Goal: Information Seeking & Learning: Compare options

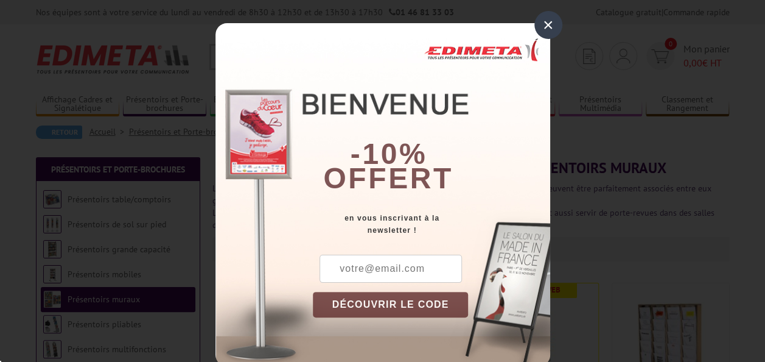
scroll to position [22, 0]
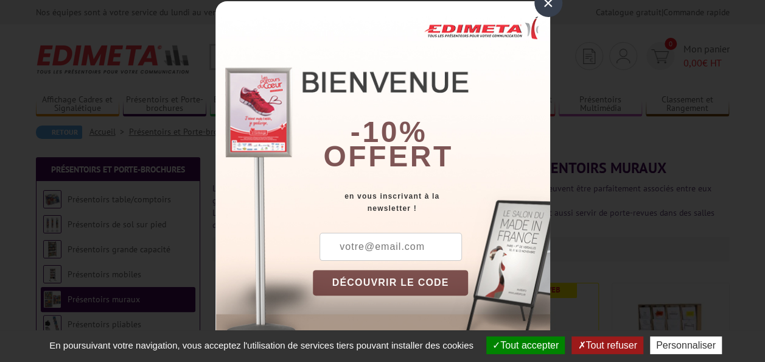
click at [542, 4] on div "×" at bounding box center [549, 3] width 28 height 28
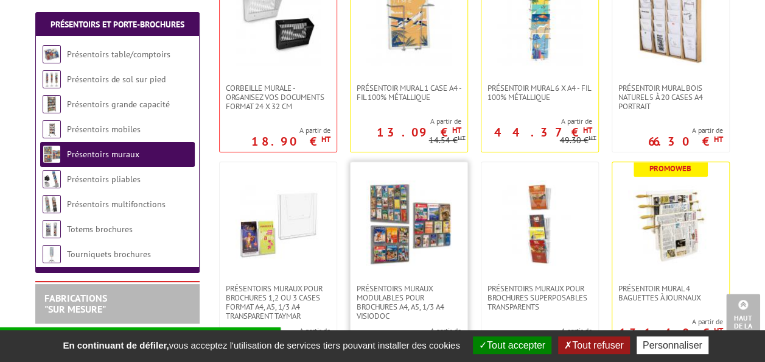
scroll to position [390, 0]
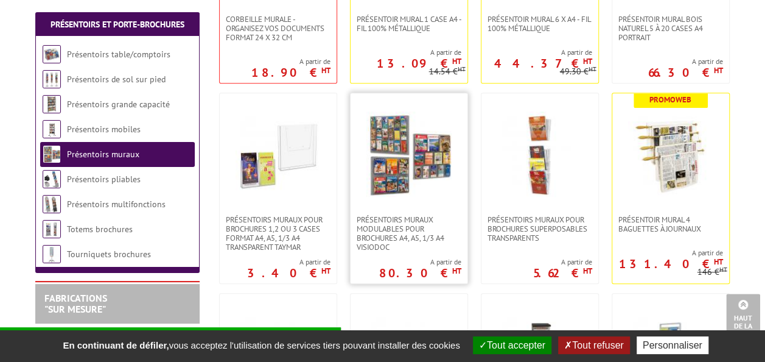
click at [403, 198] on link at bounding box center [409, 154] width 117 height 122
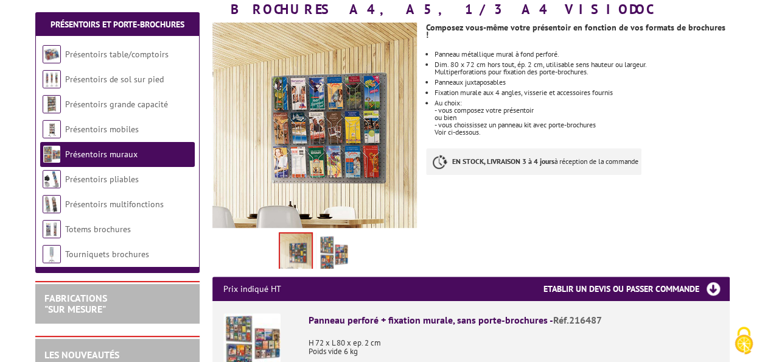
scroll to position [197, 0]
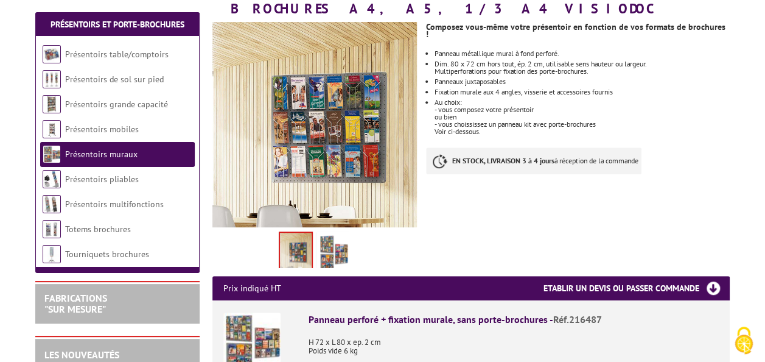
click at [331, 242] on img at bounding box center [333, 253] width 29 height 38
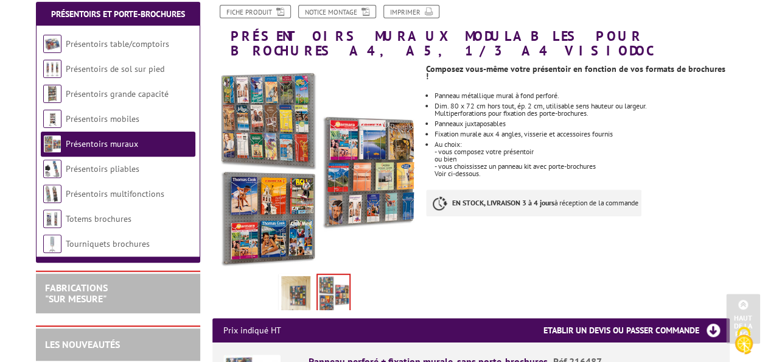
scroll to position [0, 0]
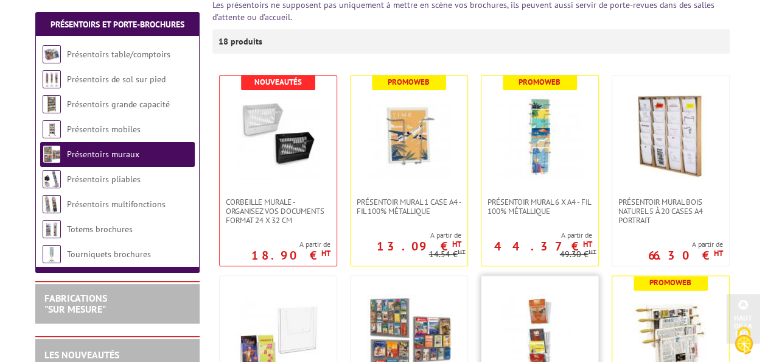
scroll to position [207, 0]
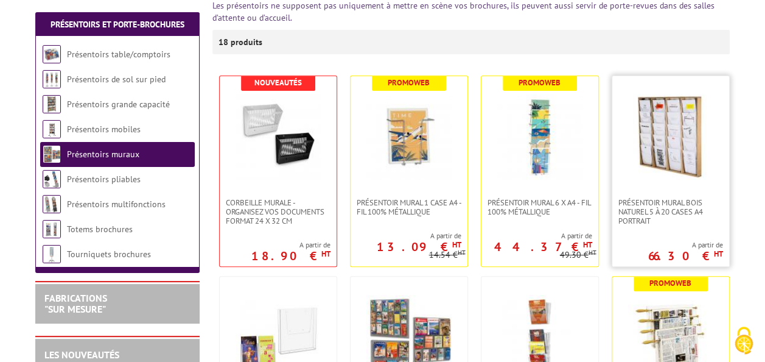
click at [656, 125] on img at bounding box center [670, 136] width 85 height 85
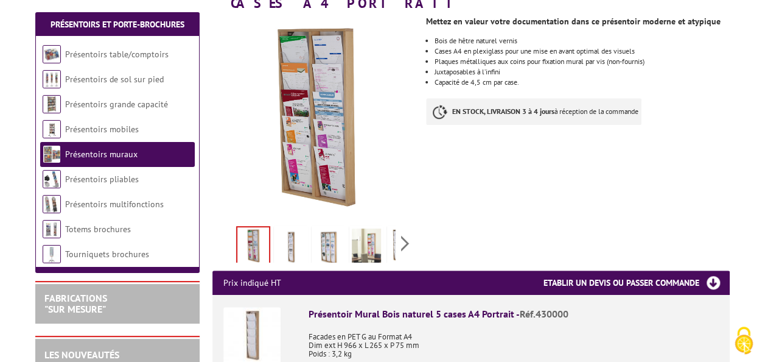
scroll to position [176, 0]
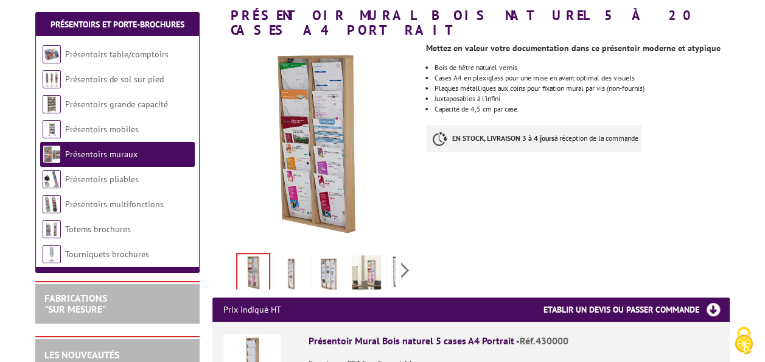
click at [329, 256] on img at bounding box center [328, 274] width 29 height 38
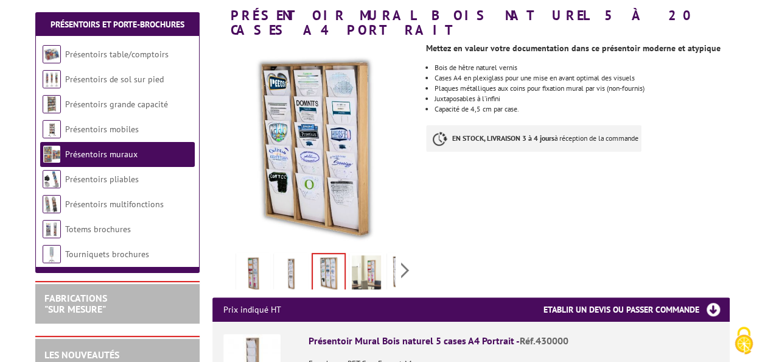
click at [362, 255] on img at bounding box center [366, 274] width 29 height 38
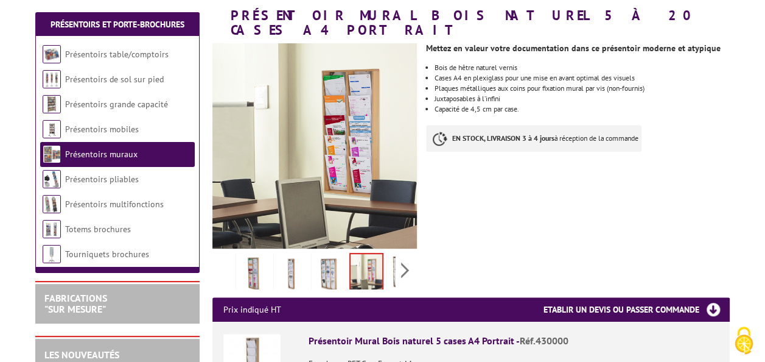
click at [279, 255] on img at bounding box center [290, 274] width 29 height 38
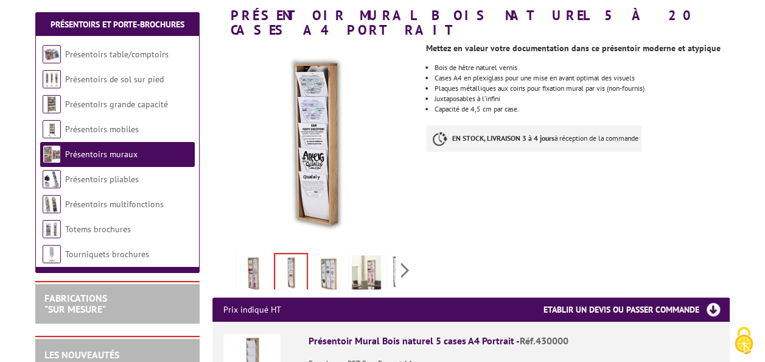
click at [256, 255] on img at bounding box center [253, 274] width 29 height 38
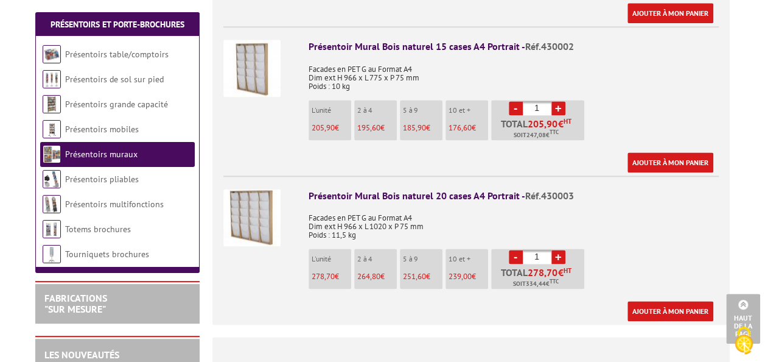
scroll to position [769, 0]
